Goal: Task Accomplishment & Management: Manage account settings

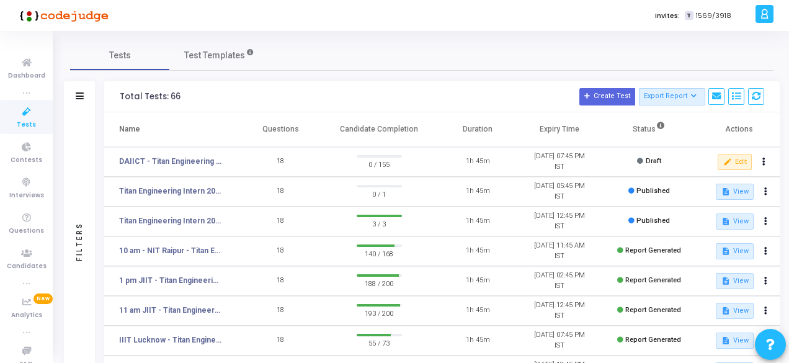
click at [759, 14] on div at bounding box center [764, 14] width 18 height 18
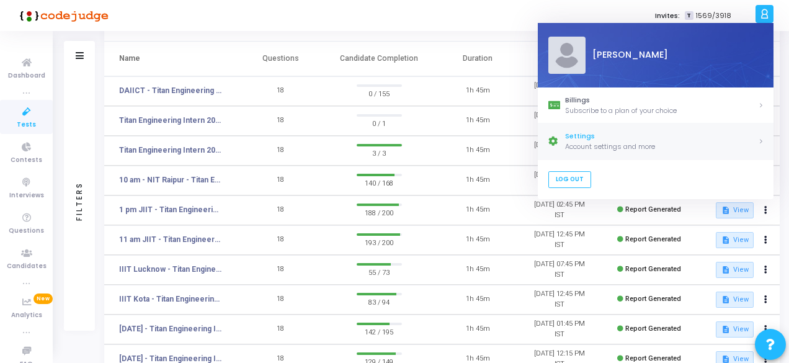
scroll to position [124, 0]
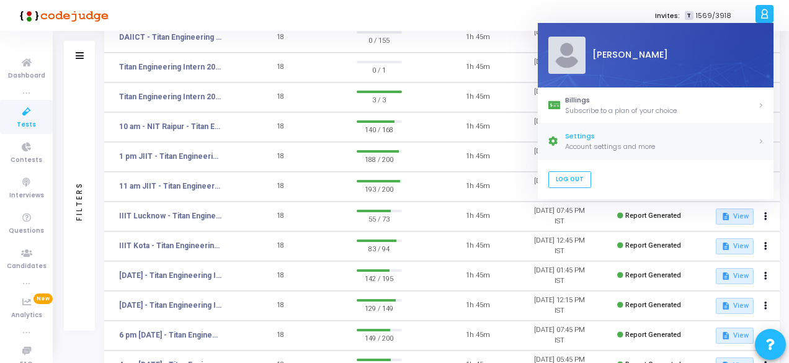
click at [635, 141] on div "Account settings and more" at bounding box center [661, 146] width 193 height 11
select select "91"
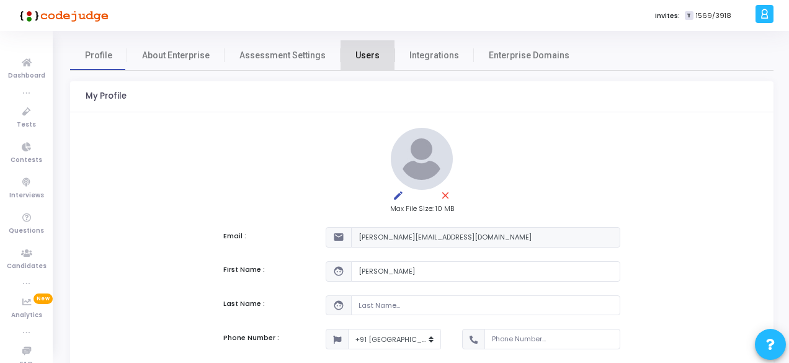
click at [370, 58] on link "Users" at bounding box center [367, 55] width 54 height 30
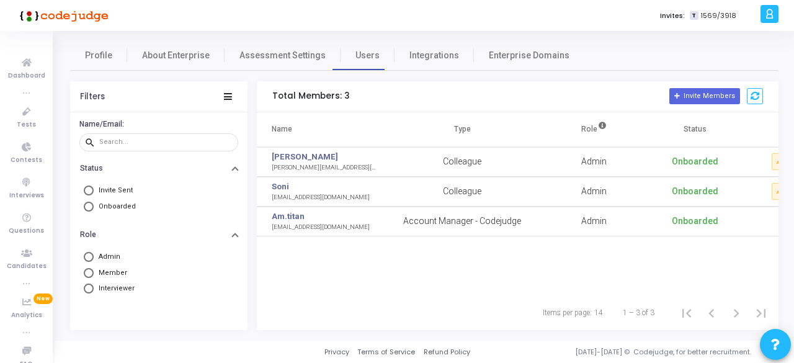
click at [773, 16] on icon at bounding box center [769, 14] width 9 height 14
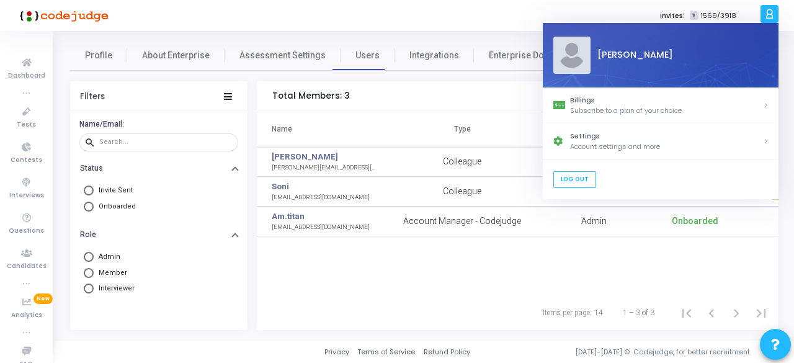
click at [482, 262] on div "Name Type Role Status Actions Shylaja [EMAIL_ADDRESS][DOMAIN_NAME] Colleague Ad…" at bounding box center [517, 203] width 521 height 183
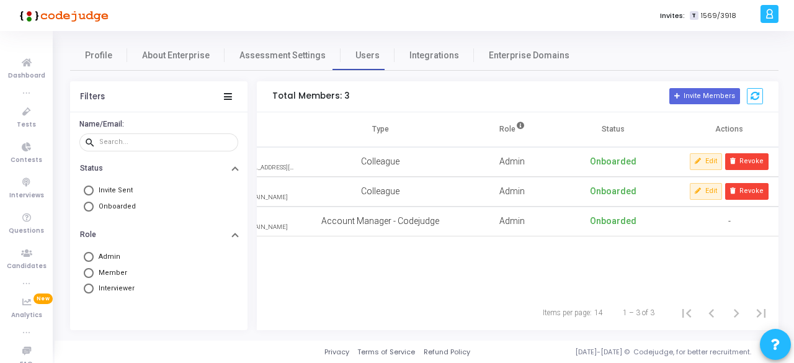
scroll to position [0, 87]
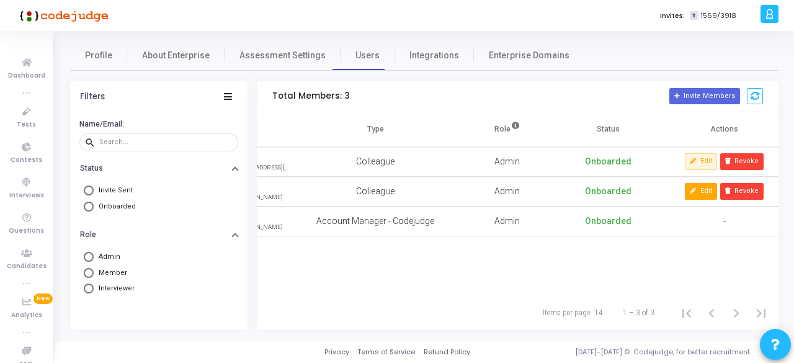
click at [704, 192] on button "Edit" at bounding box center [701, 191] width 32 height 16
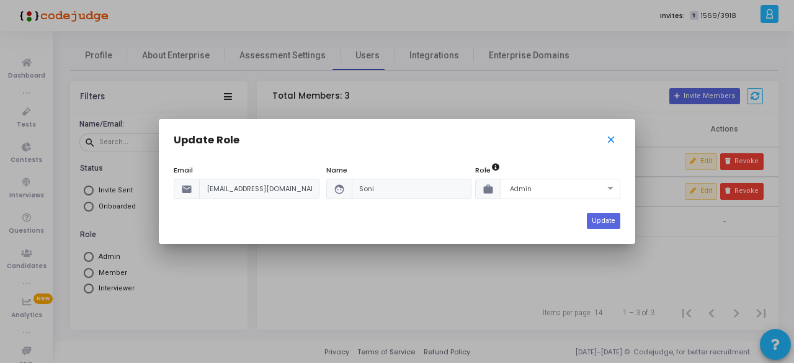
click at [609, 139] on mat-icon "close" at bounding box center [612, 141] width 15 height 15
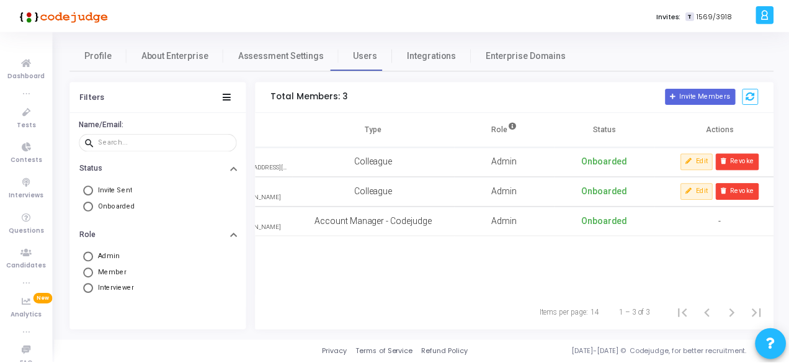
scroll to position [0, 0]
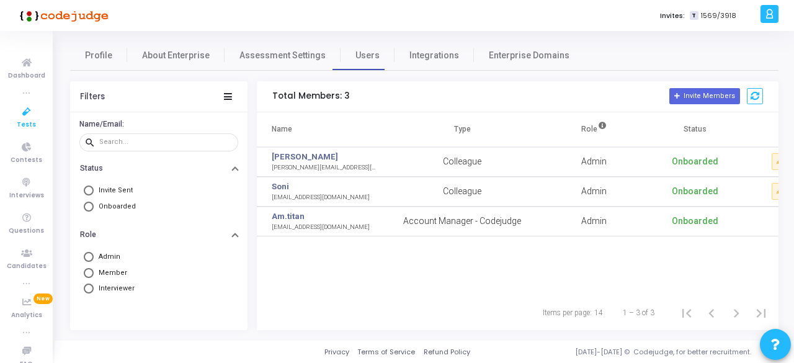
click at [22, 123] on span "Tests" at bounding box center [26, 125] width 19 height 11
